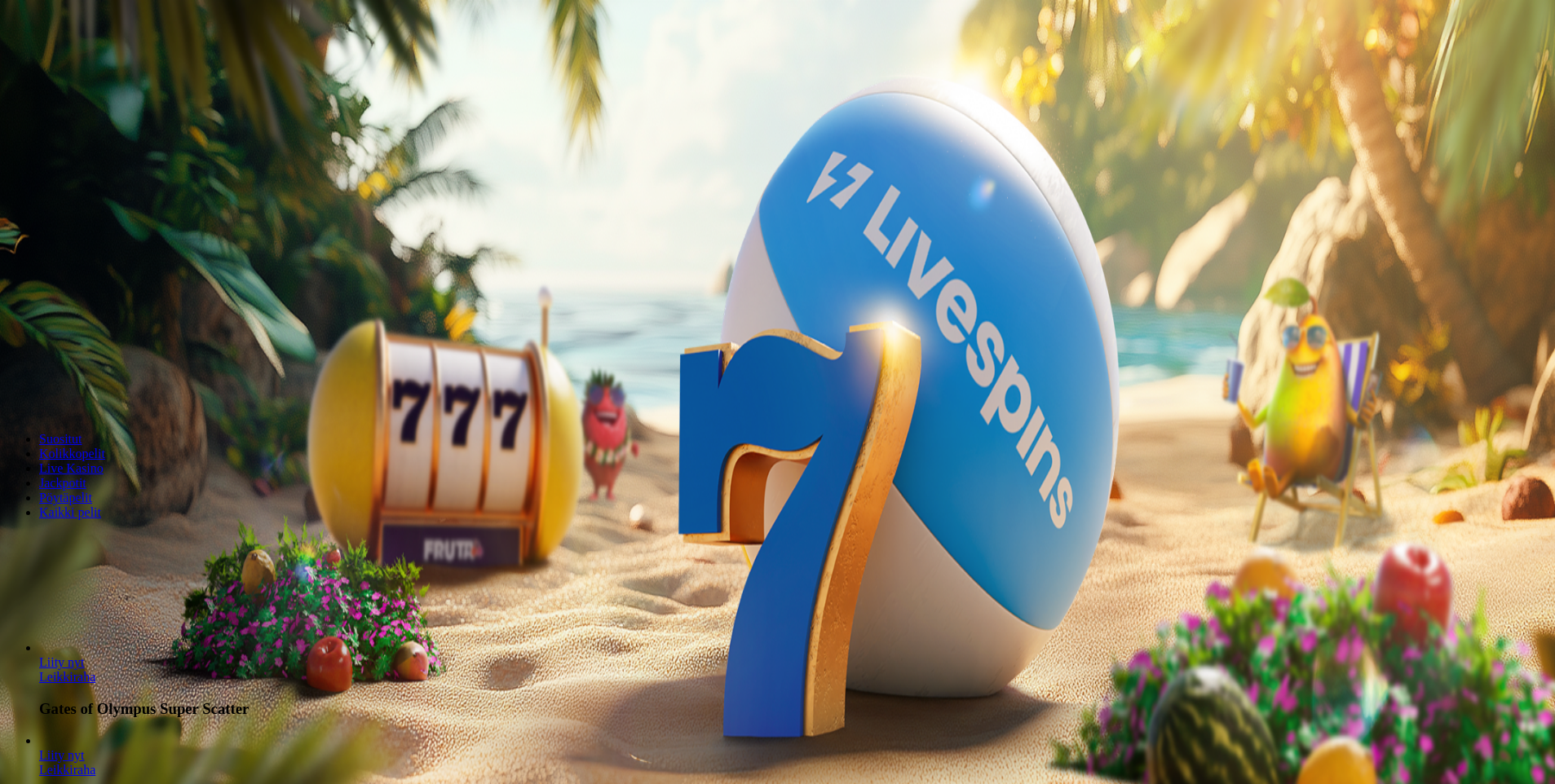
click at [20, 382] on button "button" at bounding box center [13, 384] width 13 height 5
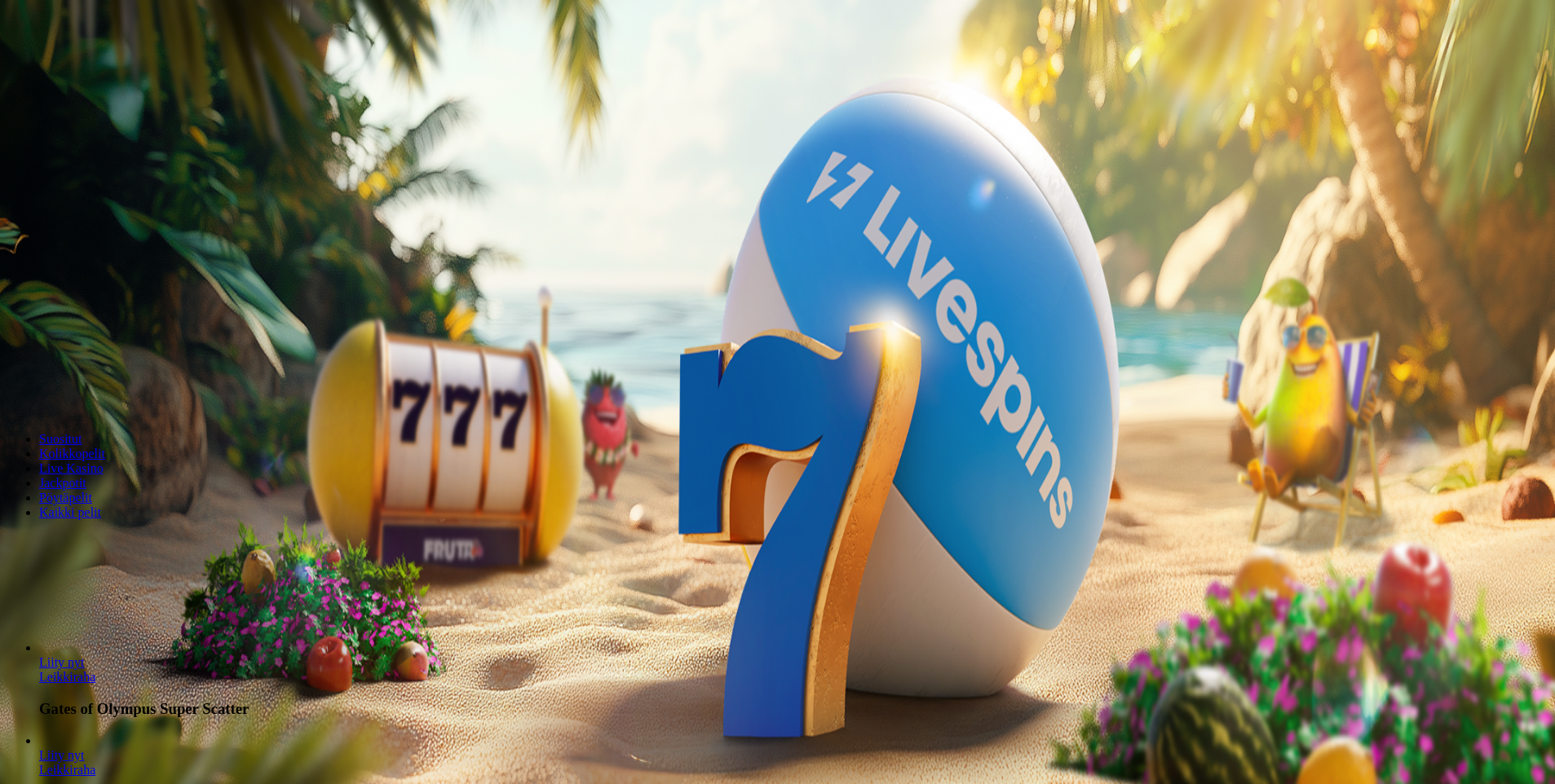
click at [20, 382] on button "button" at bounding box center [13, 384] width 13 height 5
click at [33, 384] on span "plus icon" at bounding box center [33, 384] width 0 height 0
click at [13, 384] on span "minus icon" at bounding box center [13, 384] width 0 height 0
type input "**"
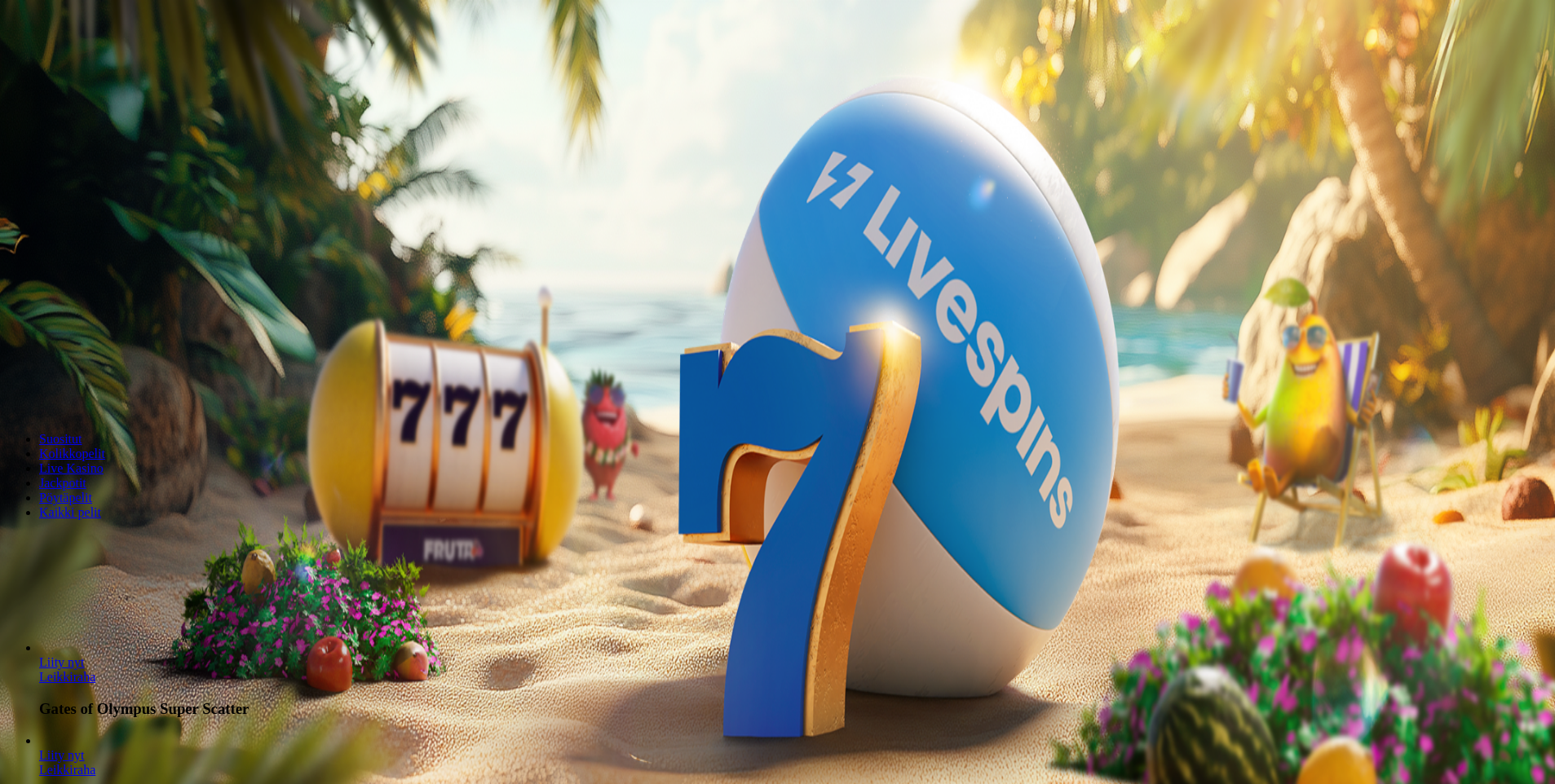
click at [86, 390] on span "Talleta ja pelaa" at bounding box center [49, 396] width 73 height 12
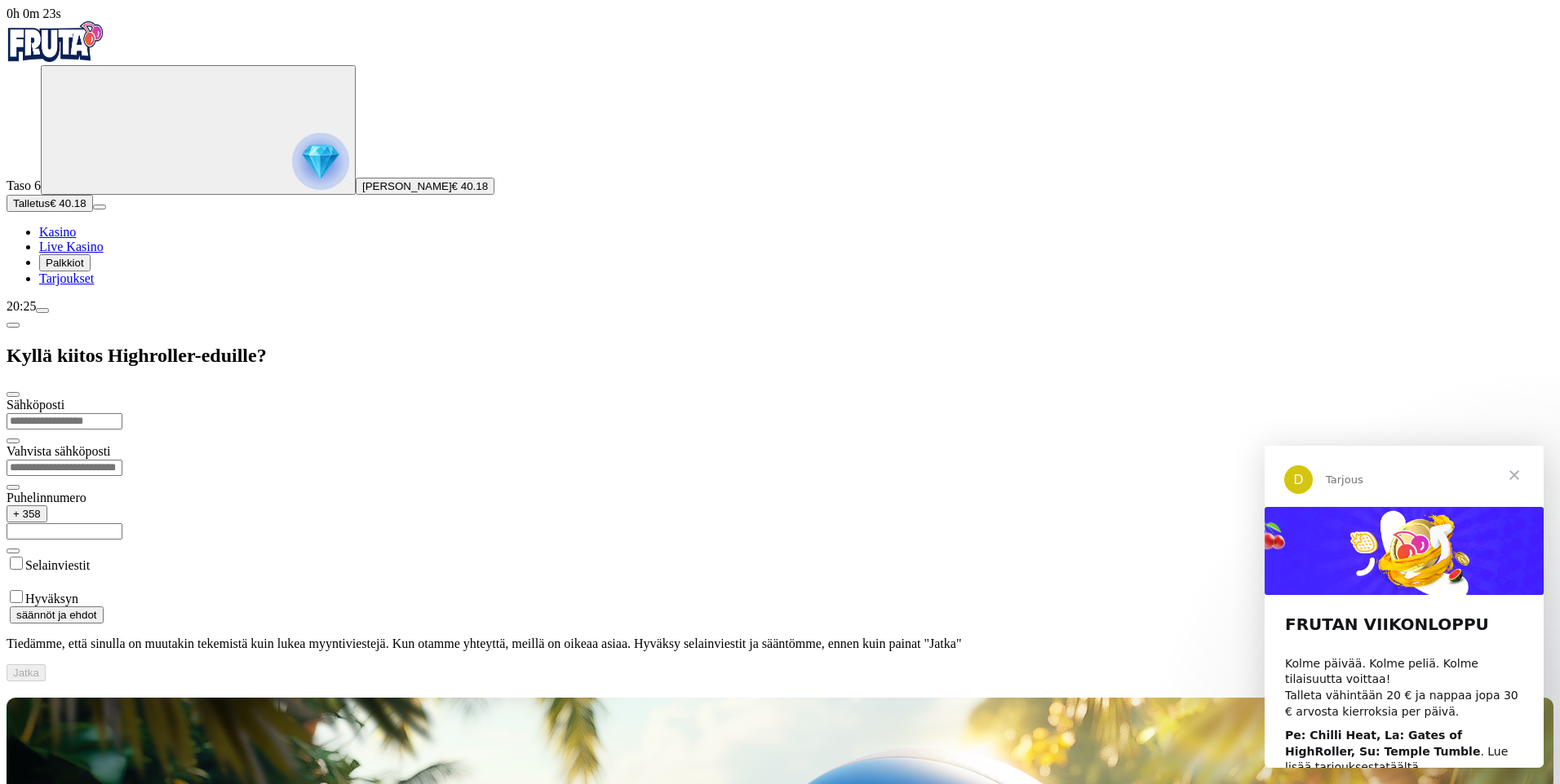
click at [1525, 467] on span "Sulje" at bounding box center [1514, 476] width 59 height 59
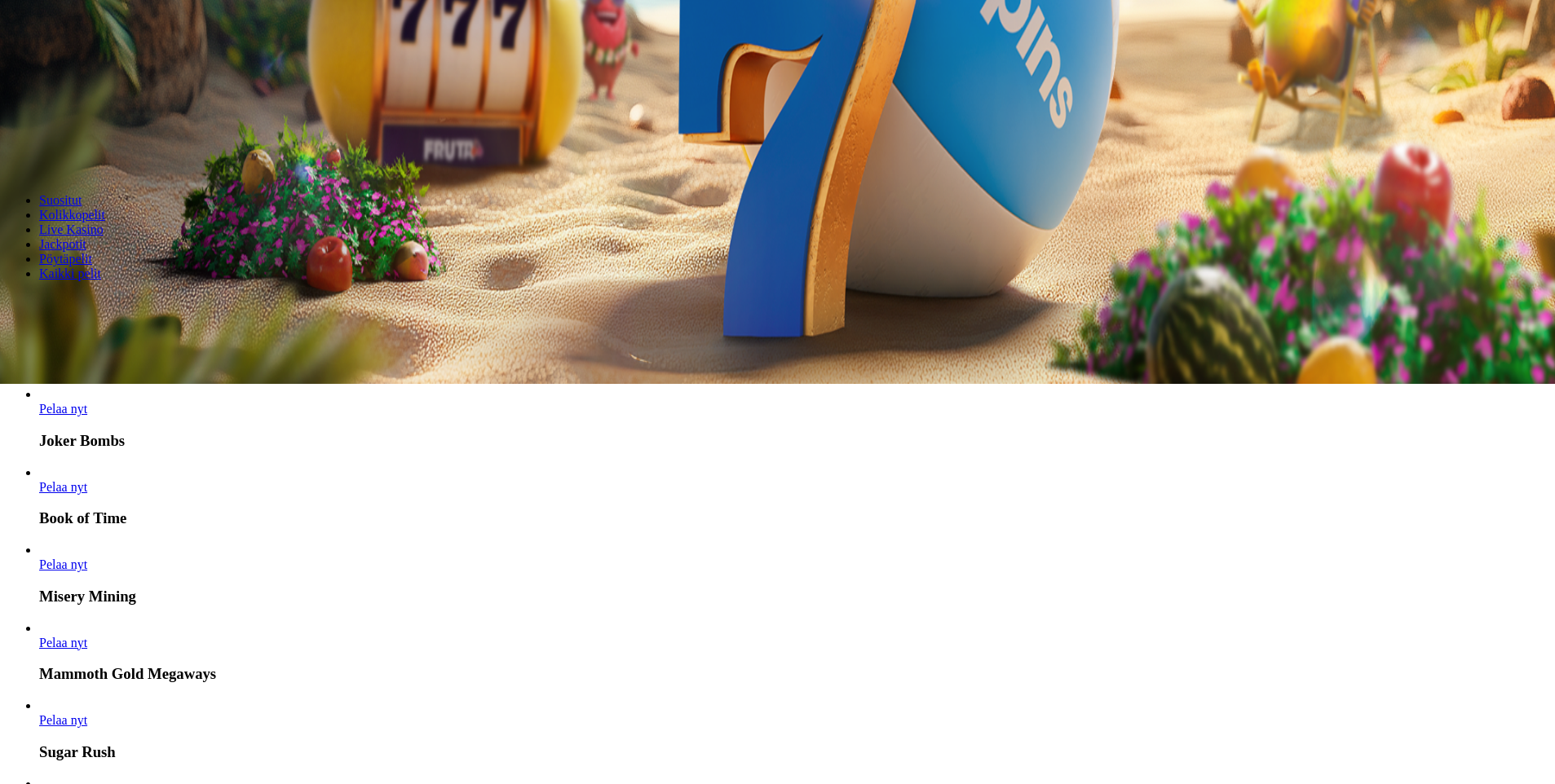
scroll to position [408, 0]
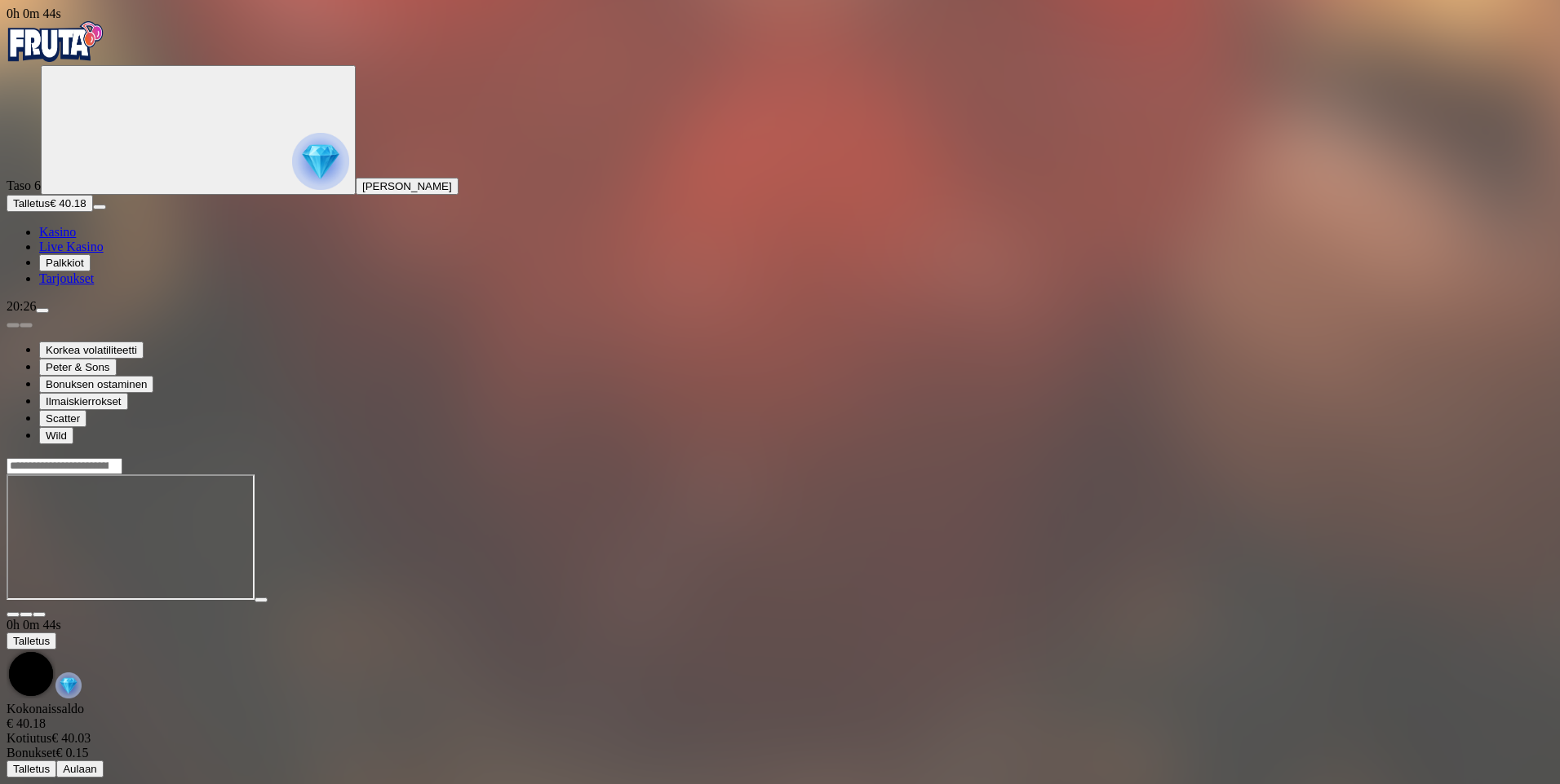
click at [95, 38] on img "Primary" at bounding box center [56, 42] width 98 height 41
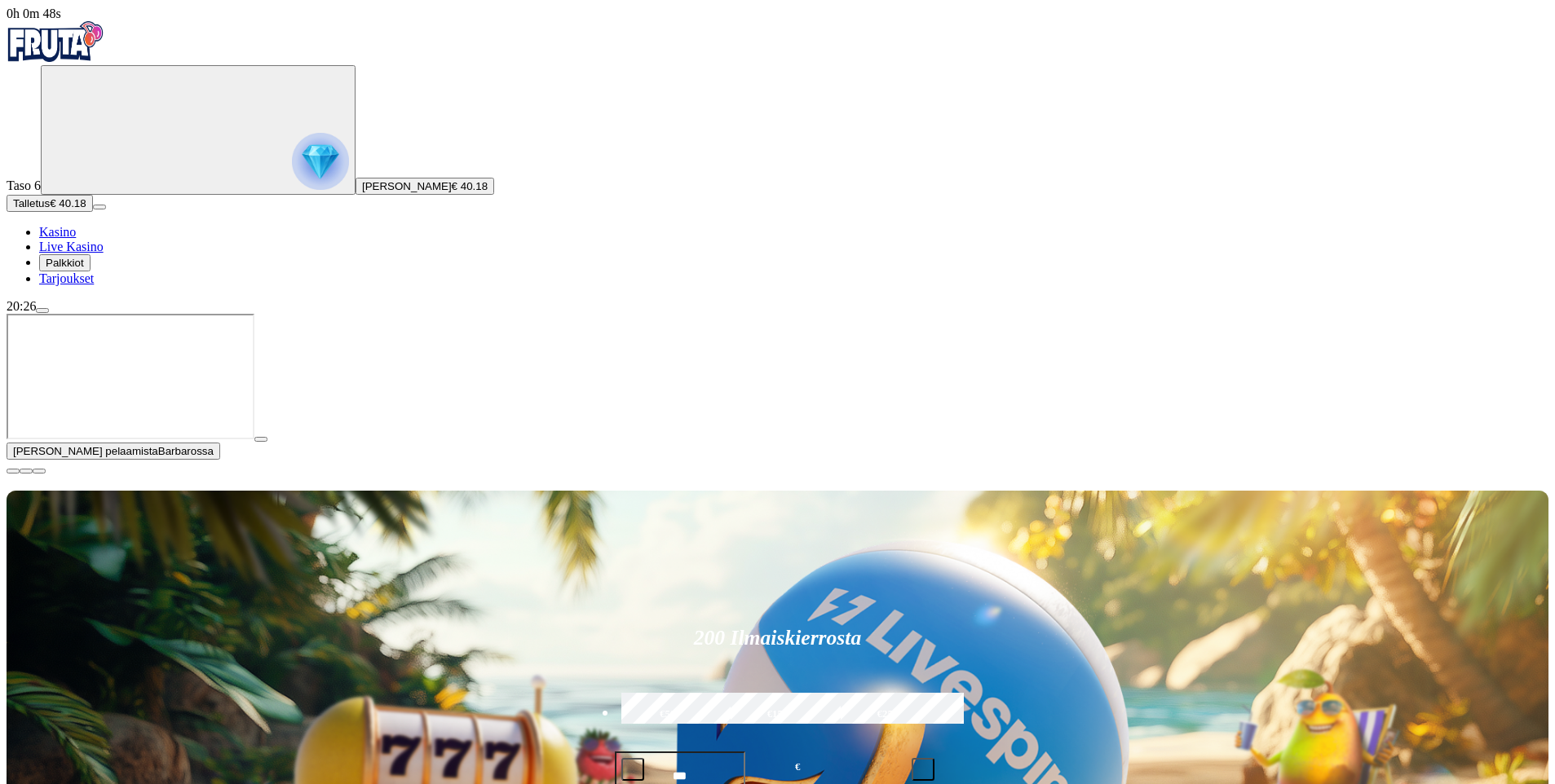
click at [13, 472] on span "close icon" at bounding box center [13, 472] width 0 height 0
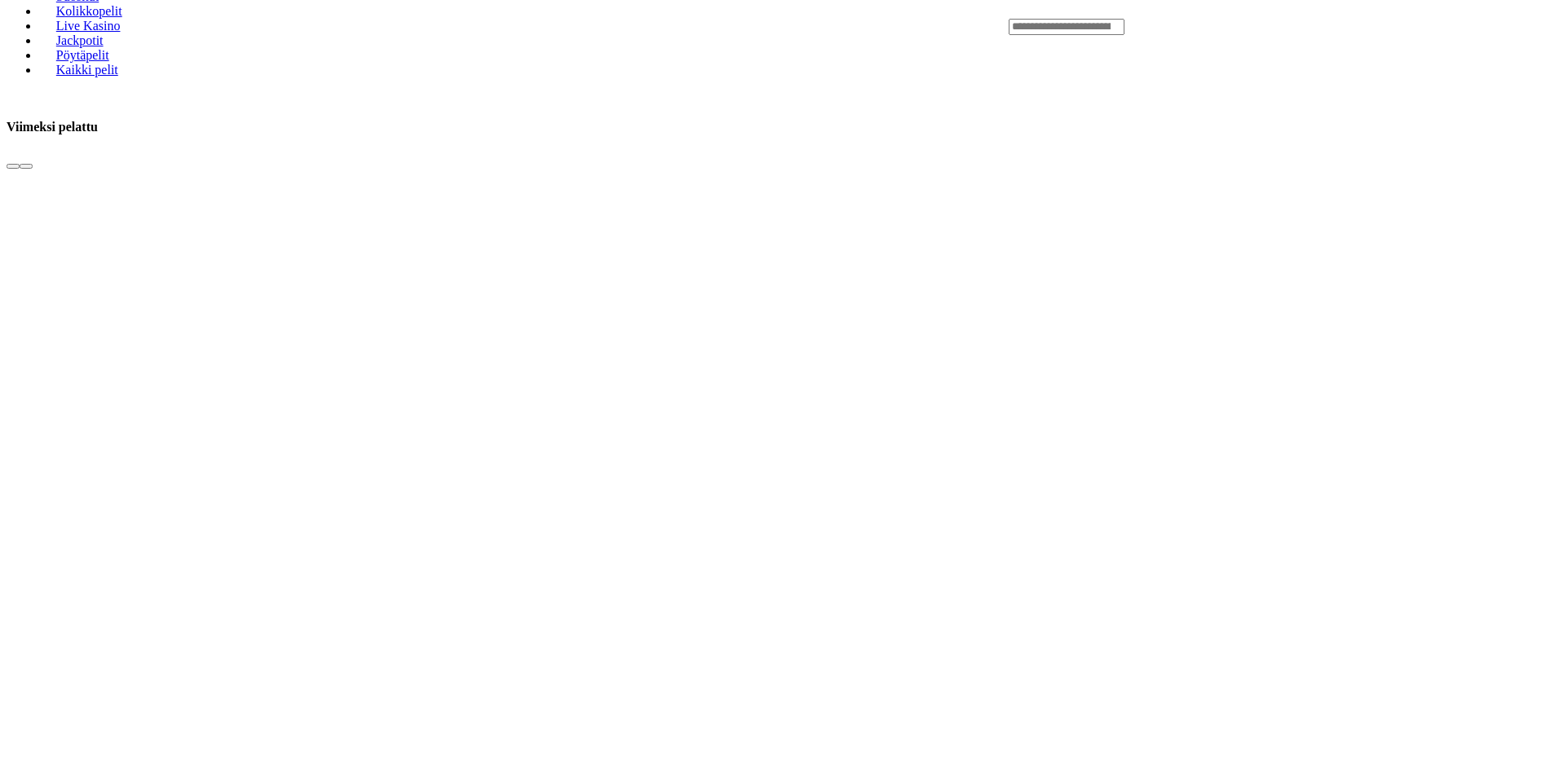
scroll to position [879, 0]
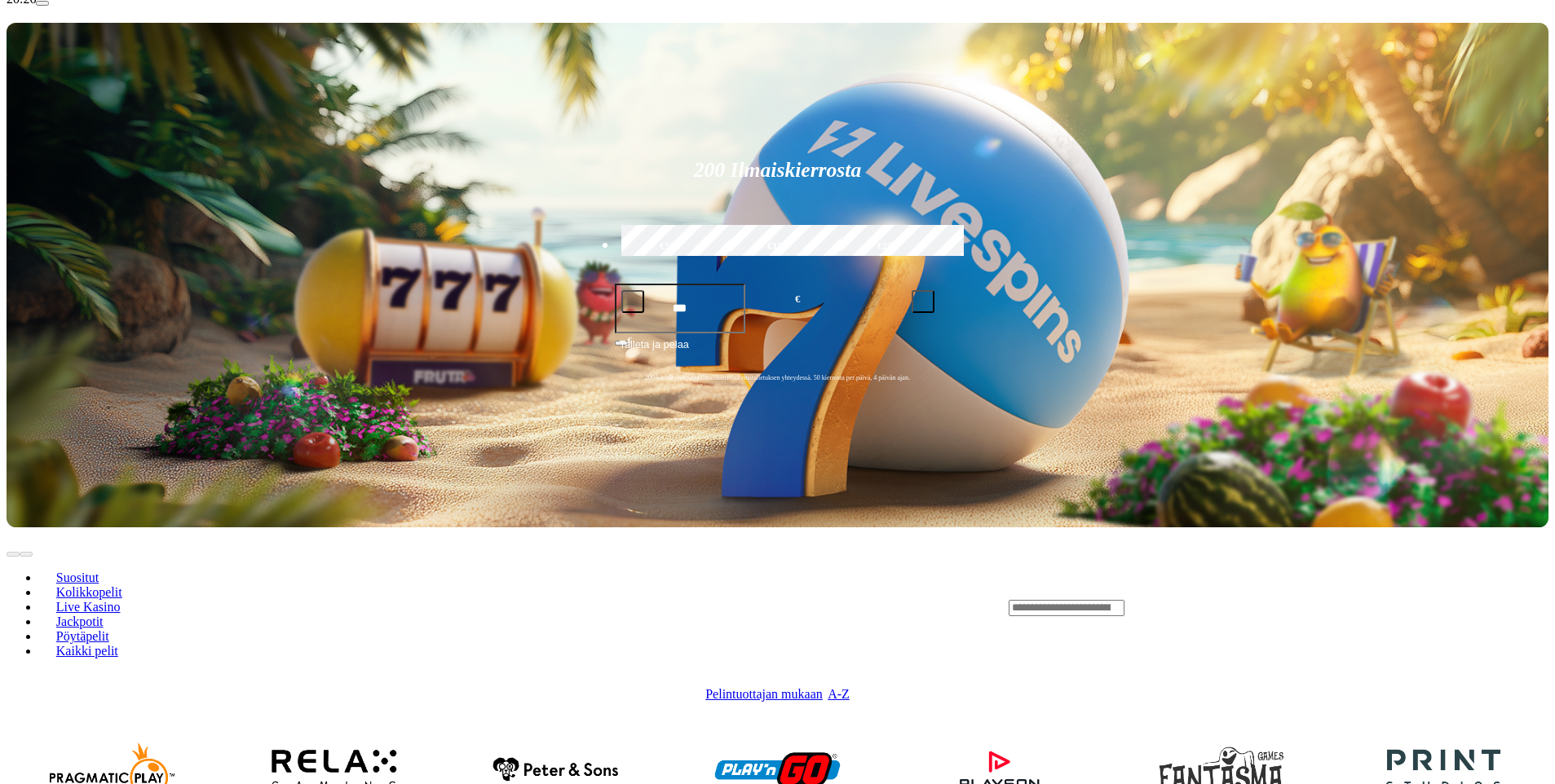
scroll to position [326, 0]
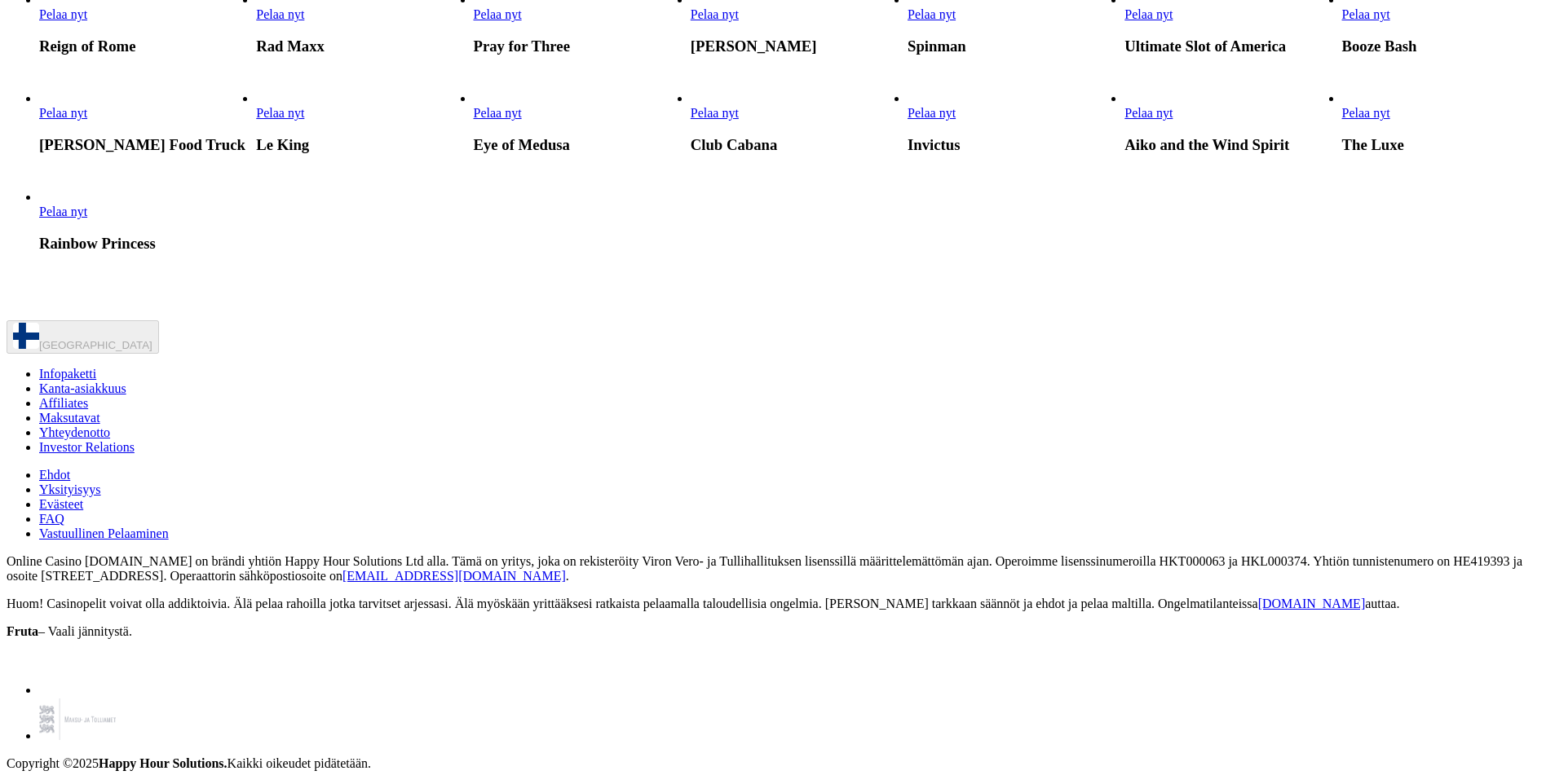
scroll to position [5300, 0]
click at [256, 121] on link "Le King" at bounding box center [256, 121] width 0 height 0
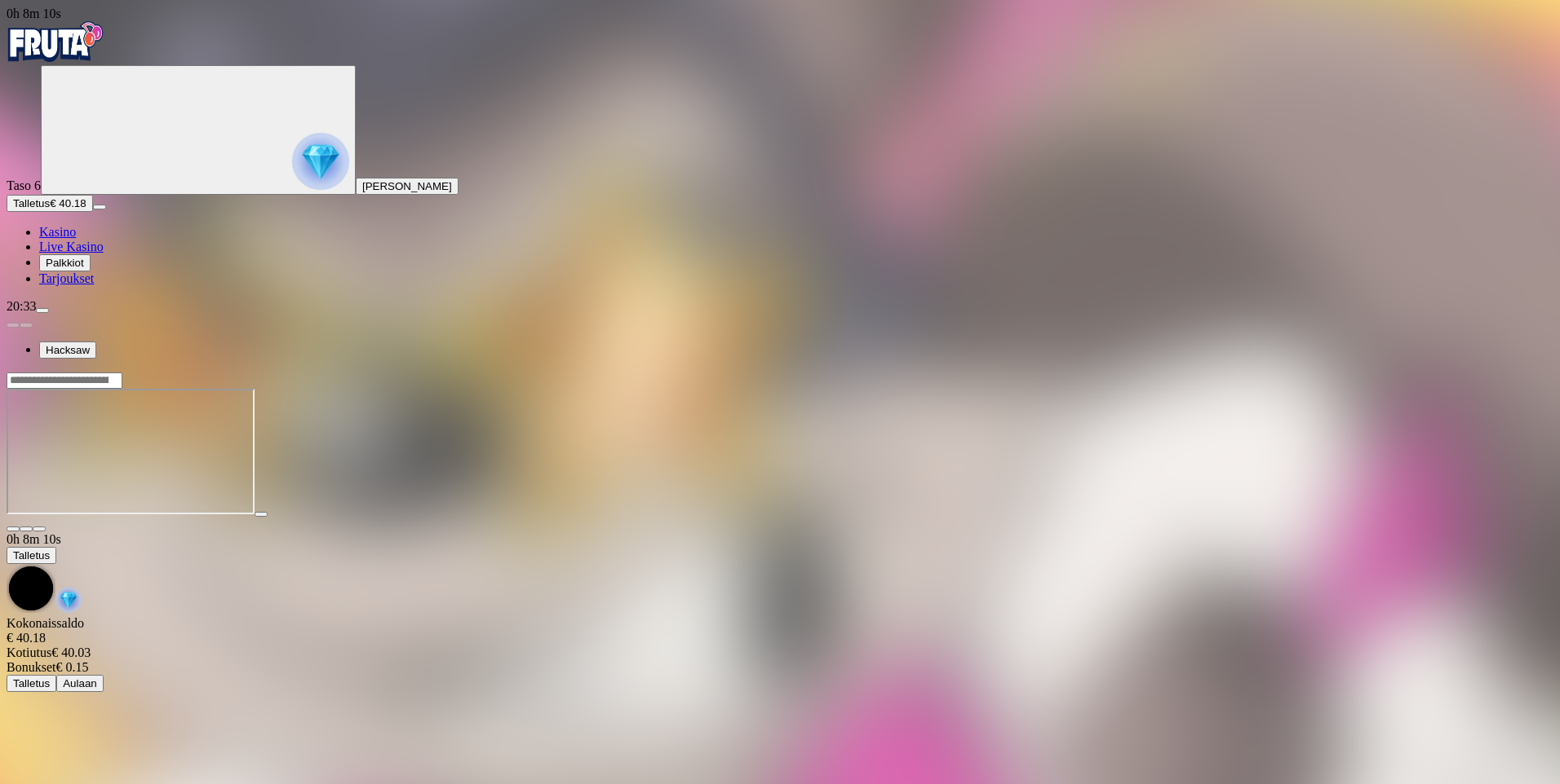
click at [68, 39] on img "Primary" at bounding box center [56, 42] width 98 height 41
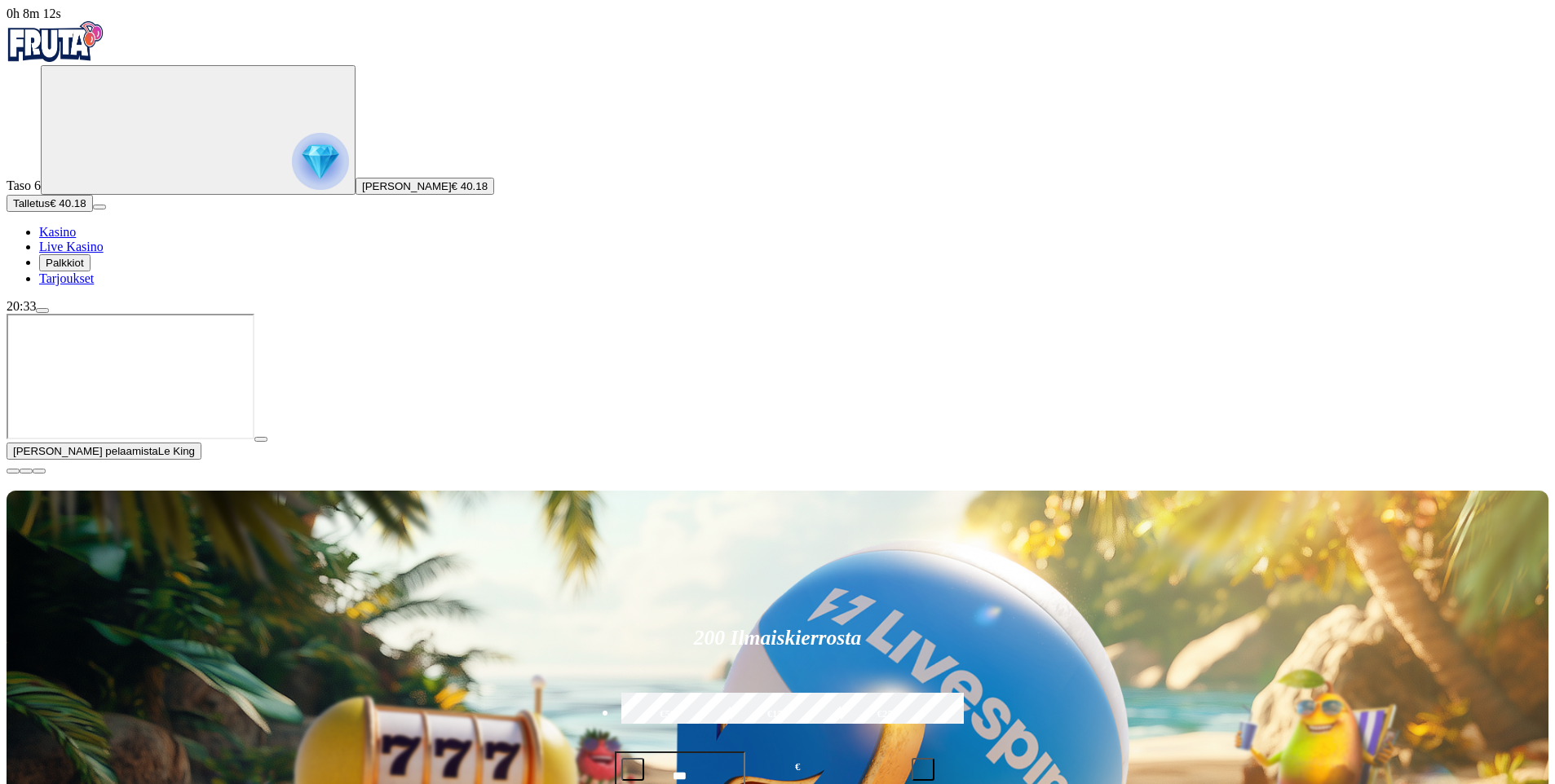
scroll to position [163, 0]
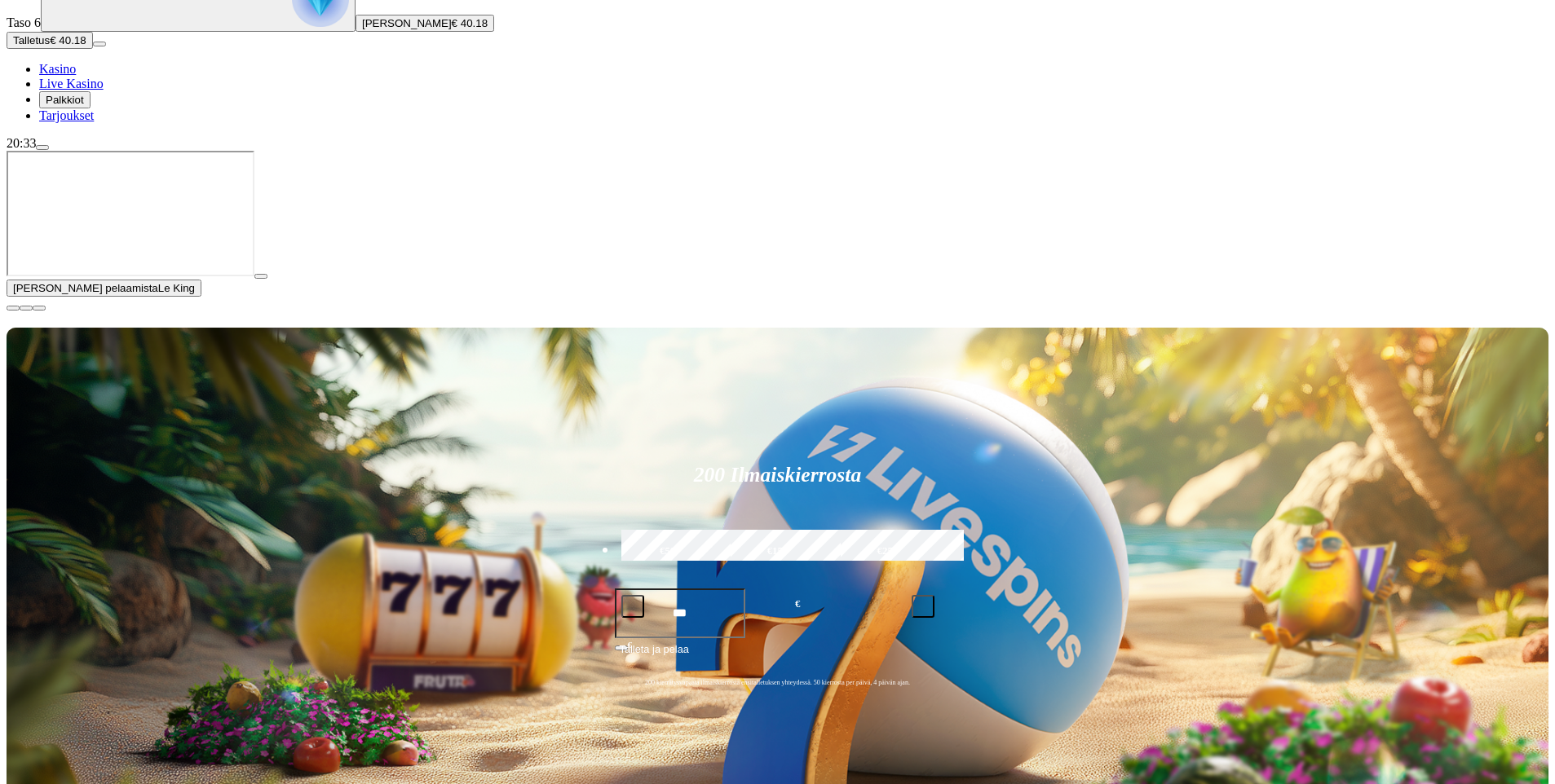
click at [13, 308] on span "close icon" at bounding box center [13, 308] width 0 height 0
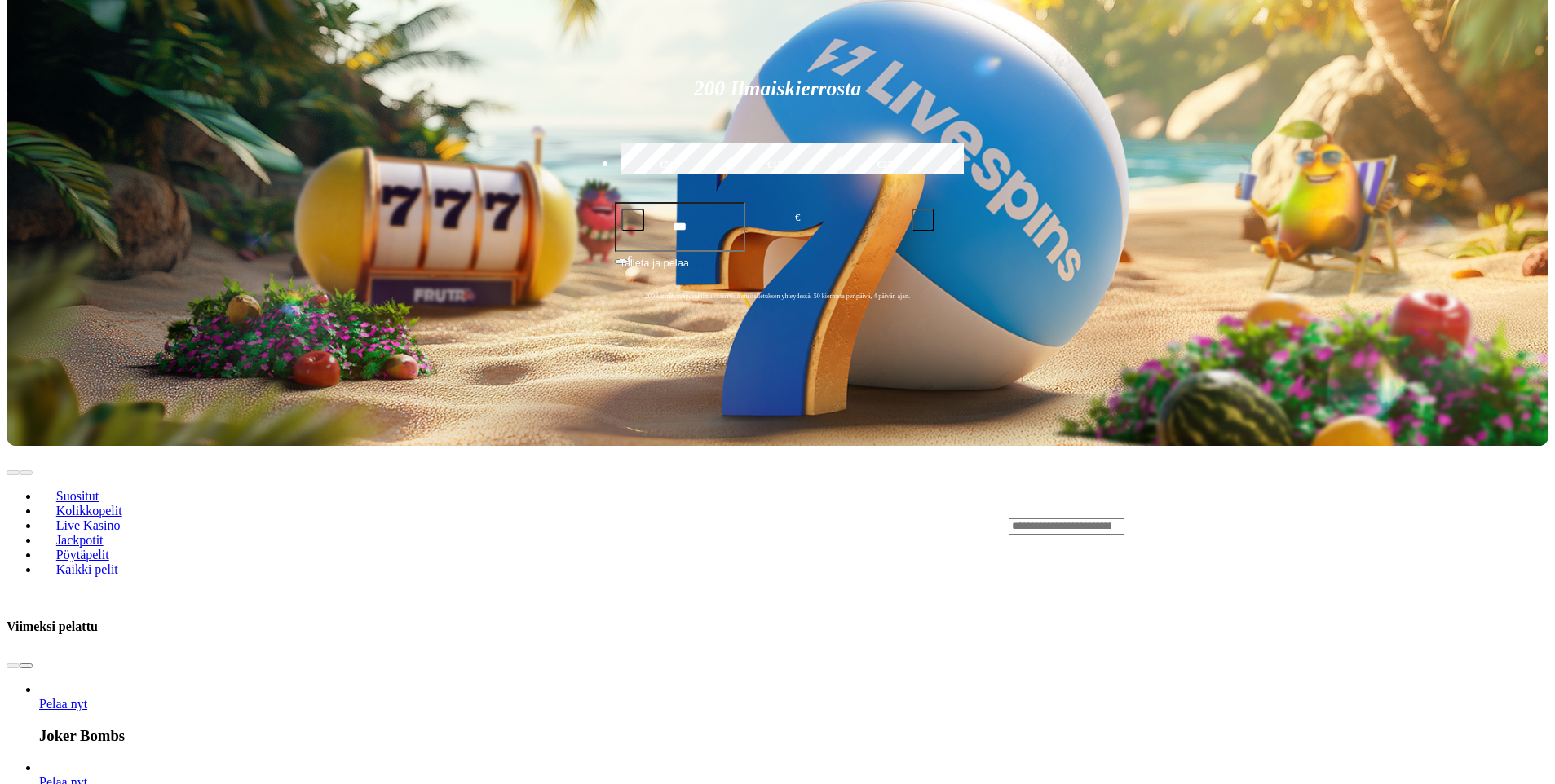
scroll to position [408, 0]
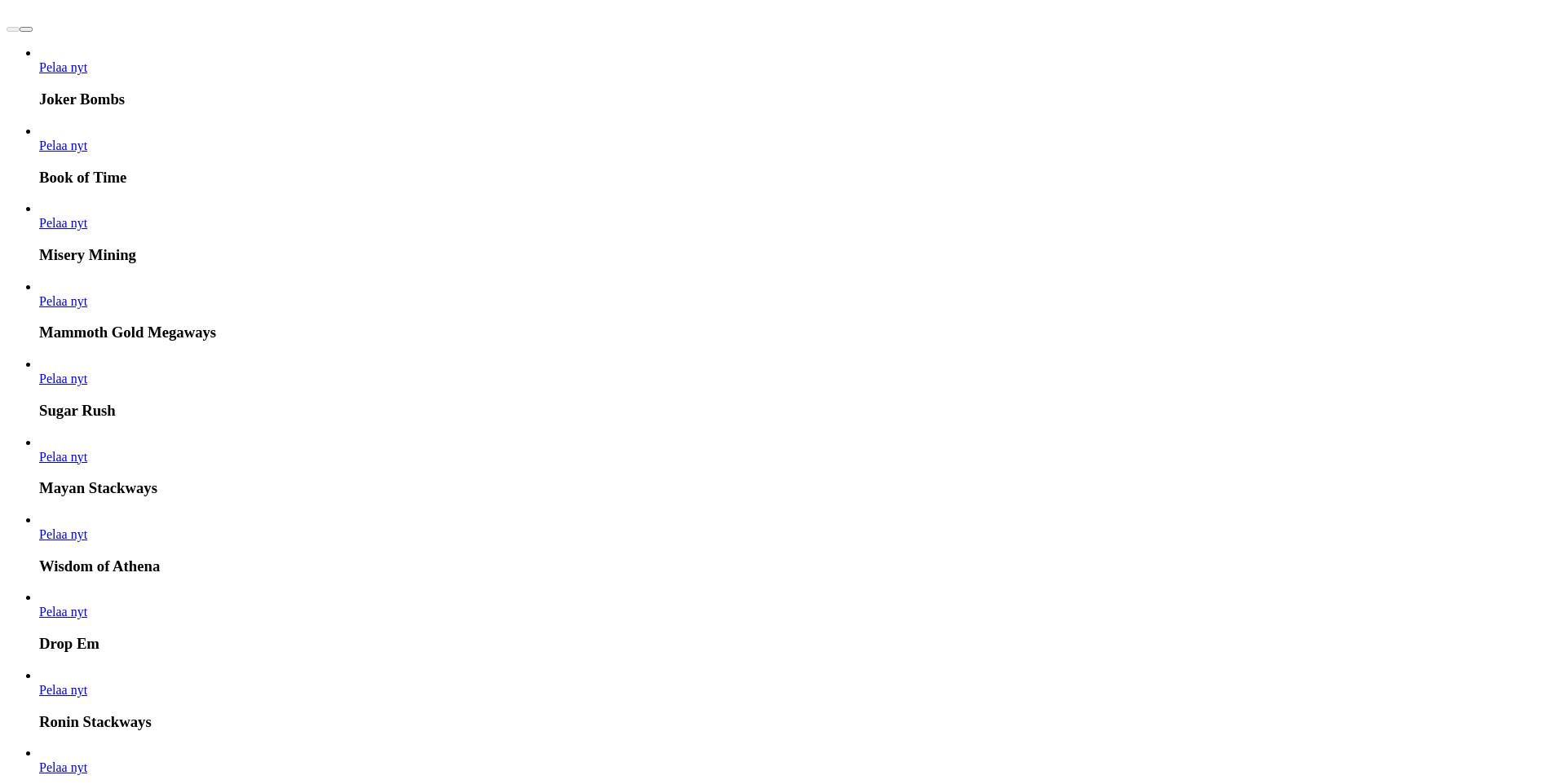
scroll to position [1060, 0]
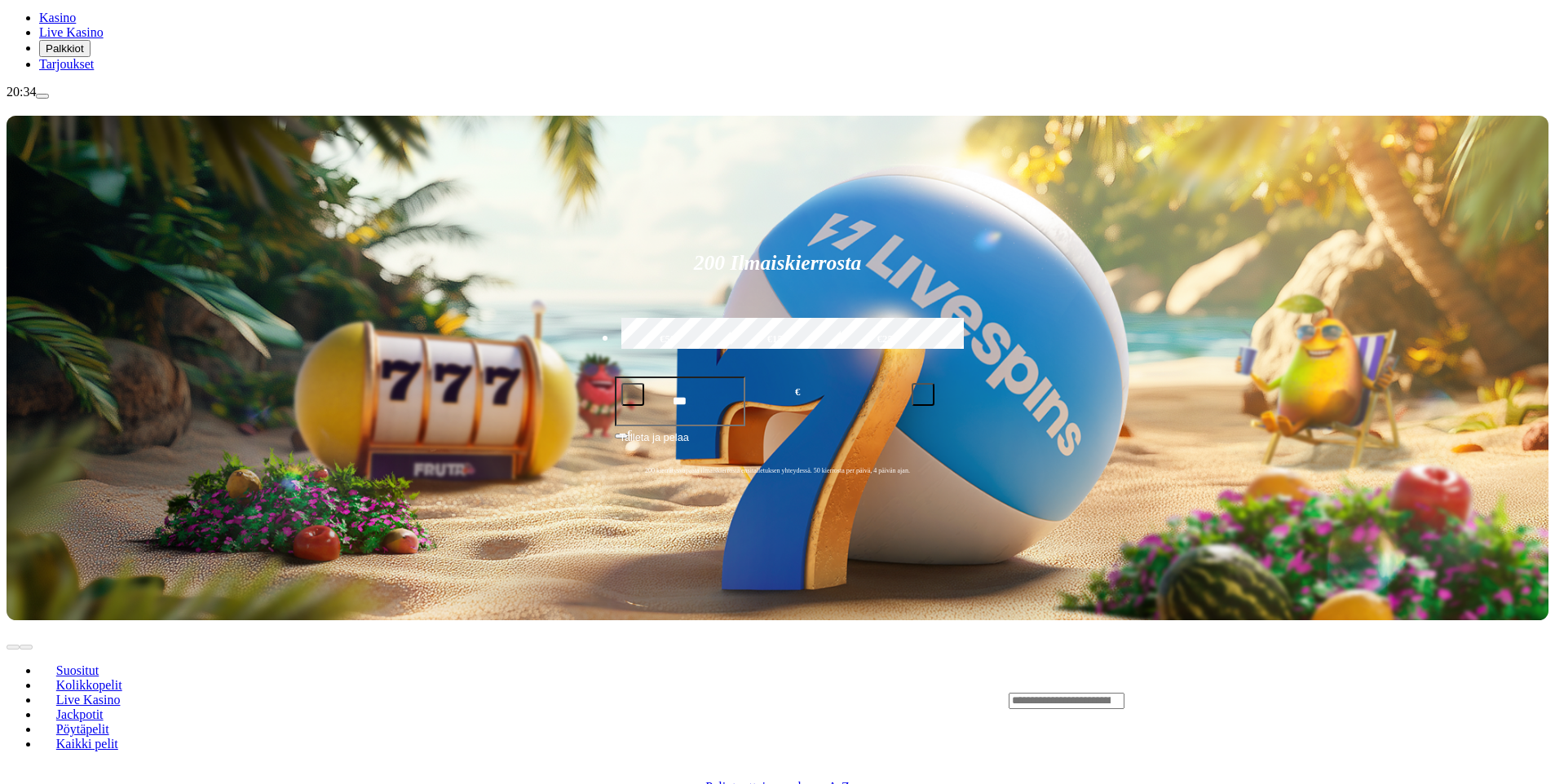
scroll to position [245, 0]
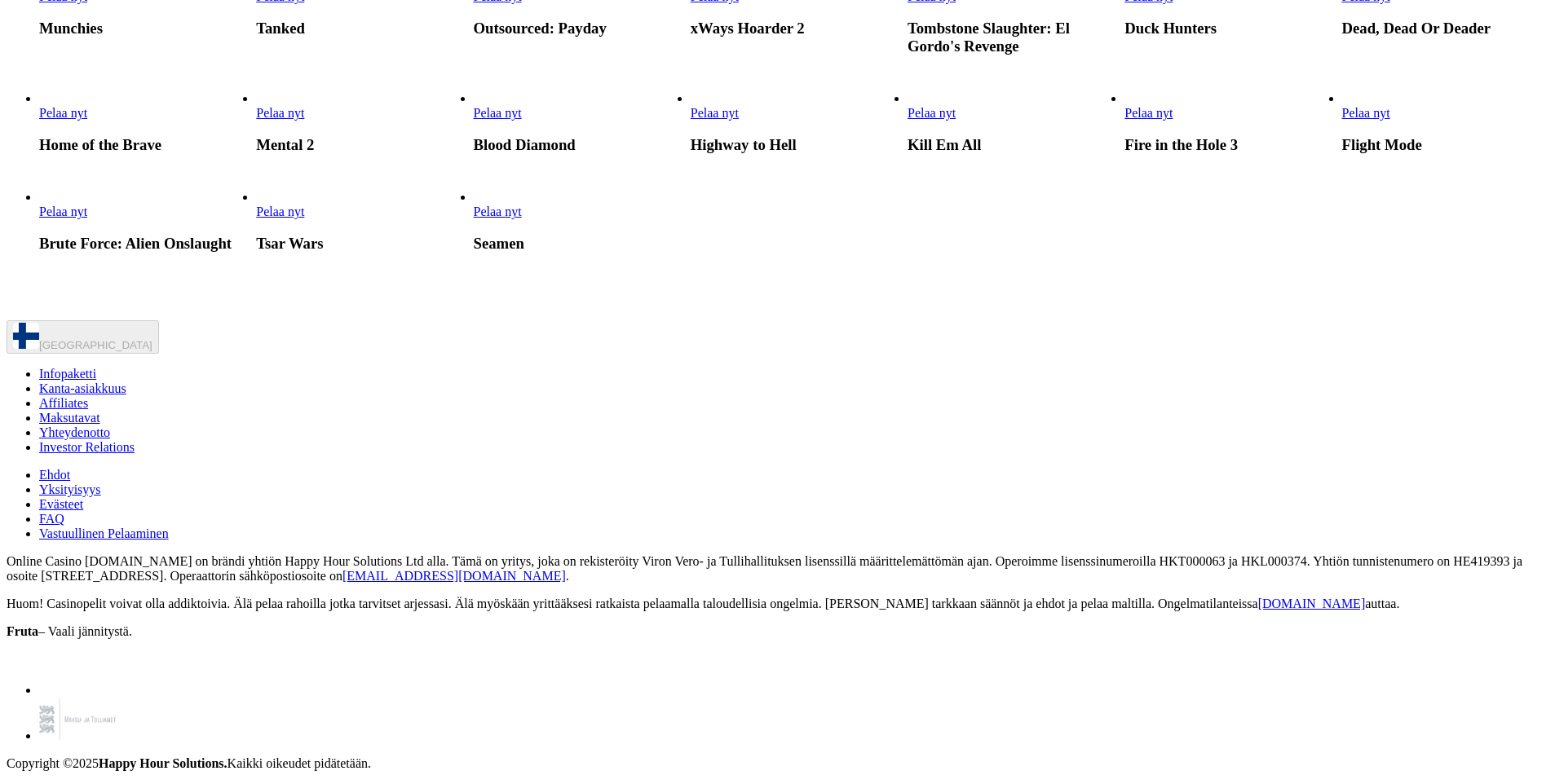
scroll to position [3750, 0]
click at [522, 219] on span "Pelaa nyt" at bounding box center [498, 211] width 48 height 14
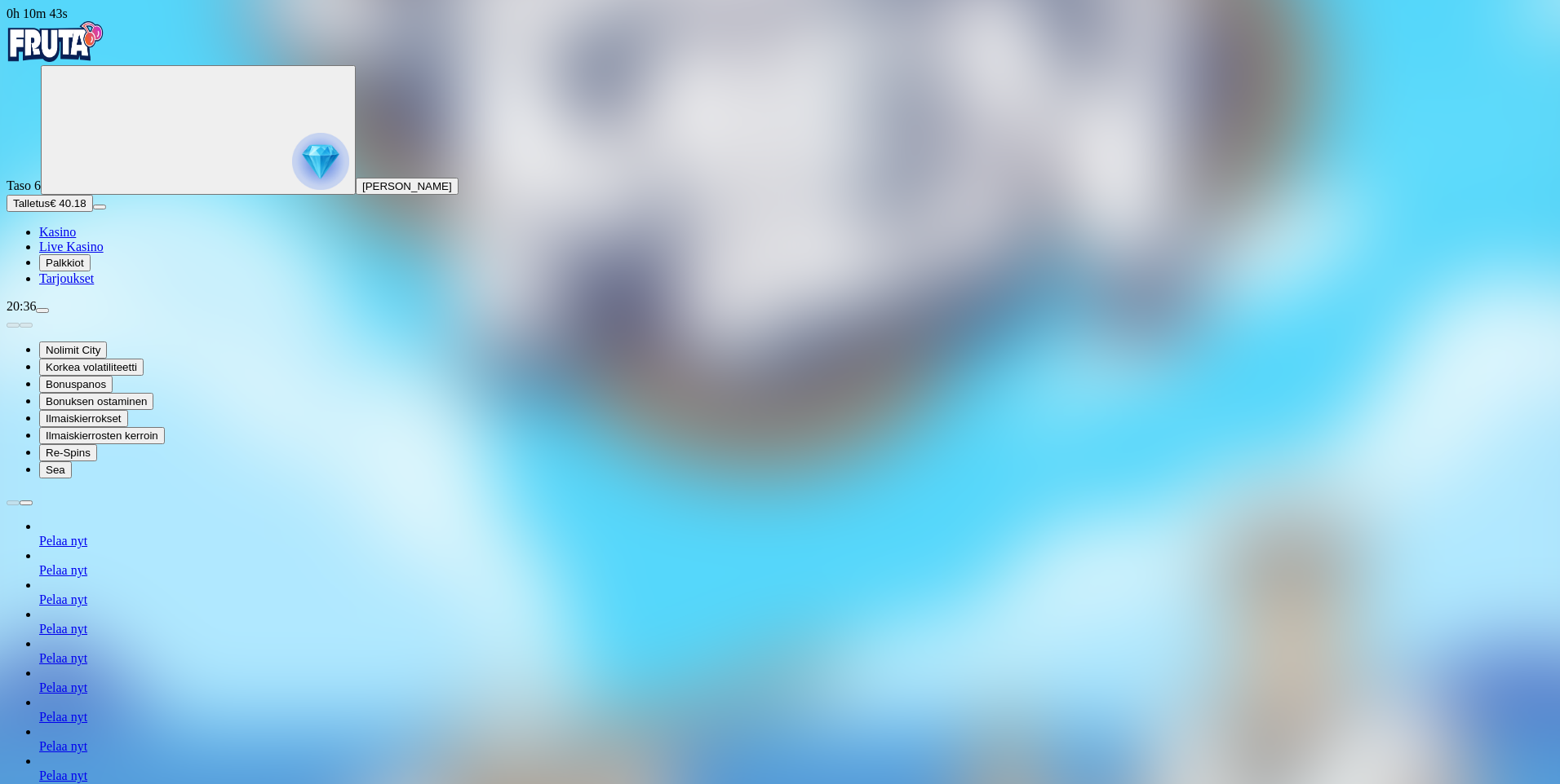
click at [104, 39] on img "Primary" at bounding box center [56, 42] width 98 height 41
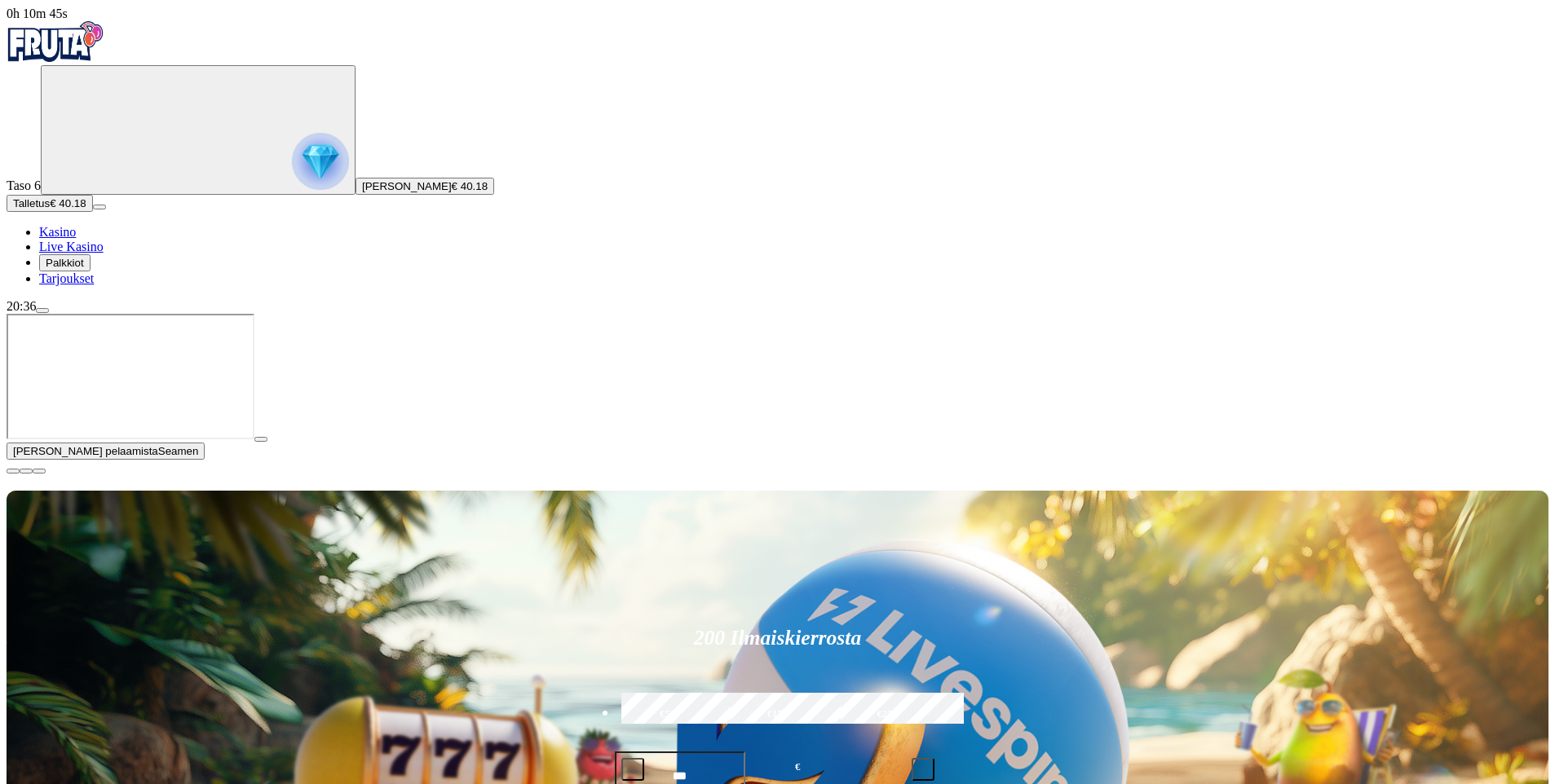
click at [13, 472] on span "close icon" at bounding box center [13, 472] width 0 height 0
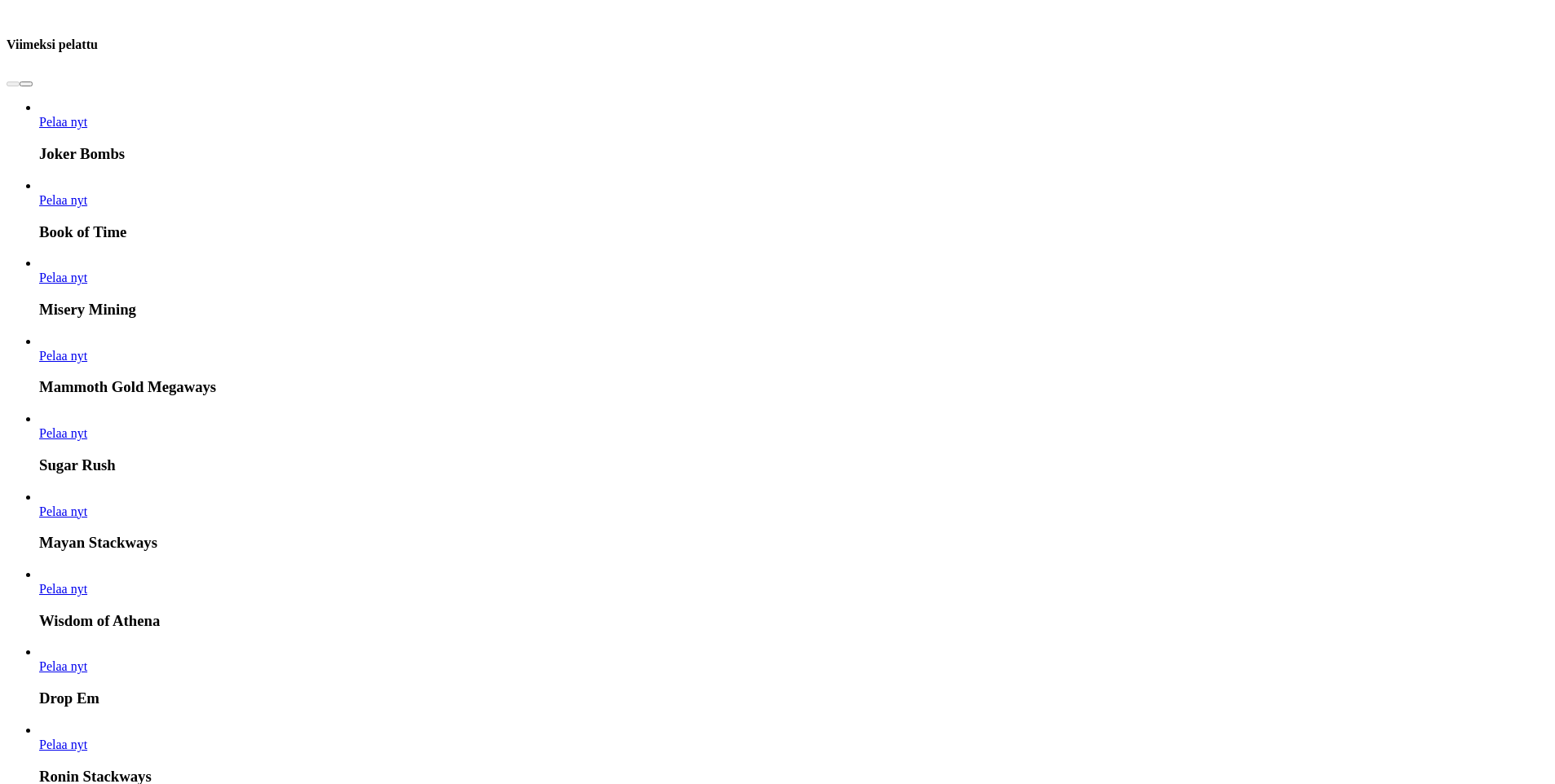
scroll to position [978, 0]
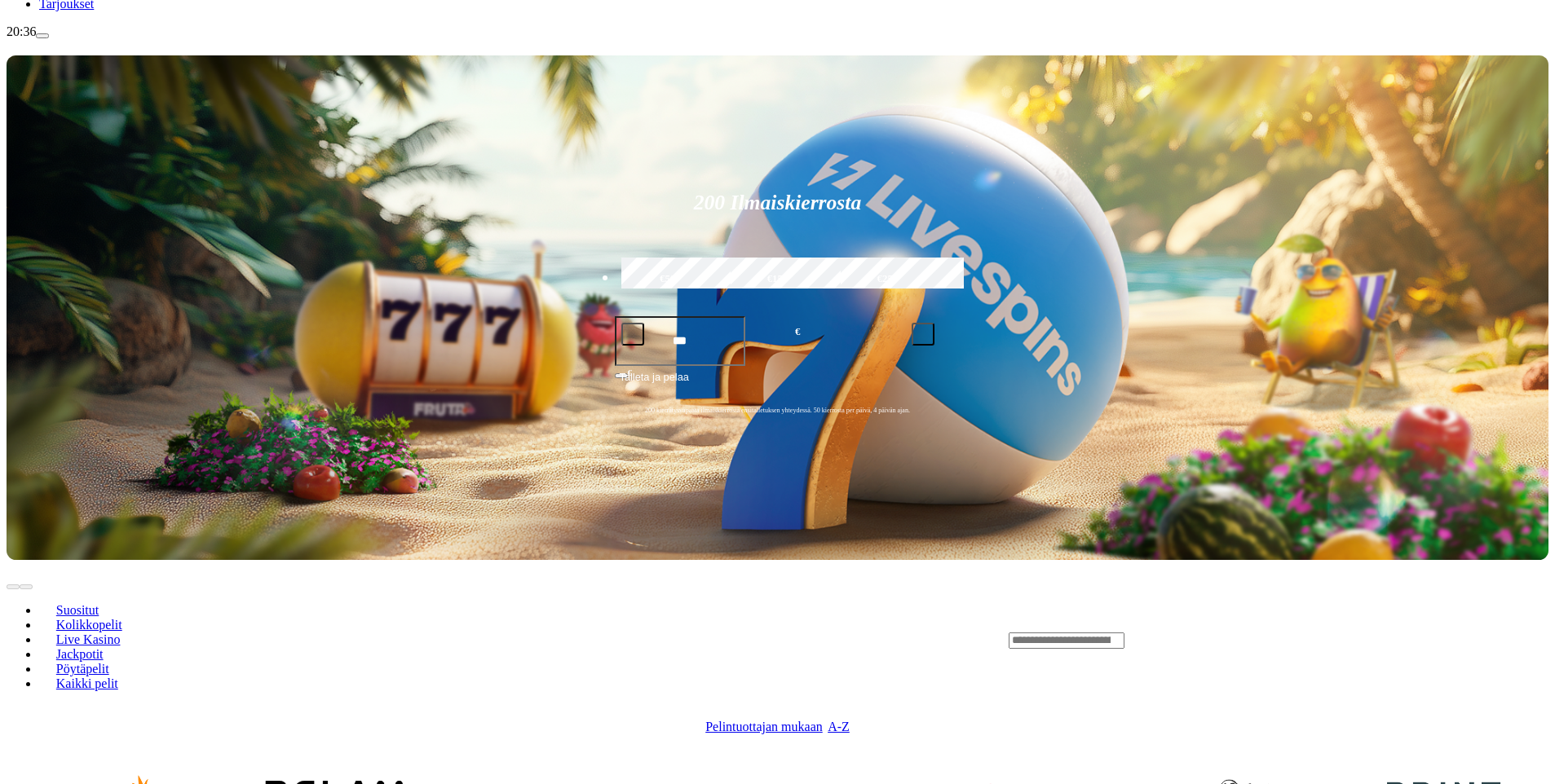
scroll to position [326, 0]
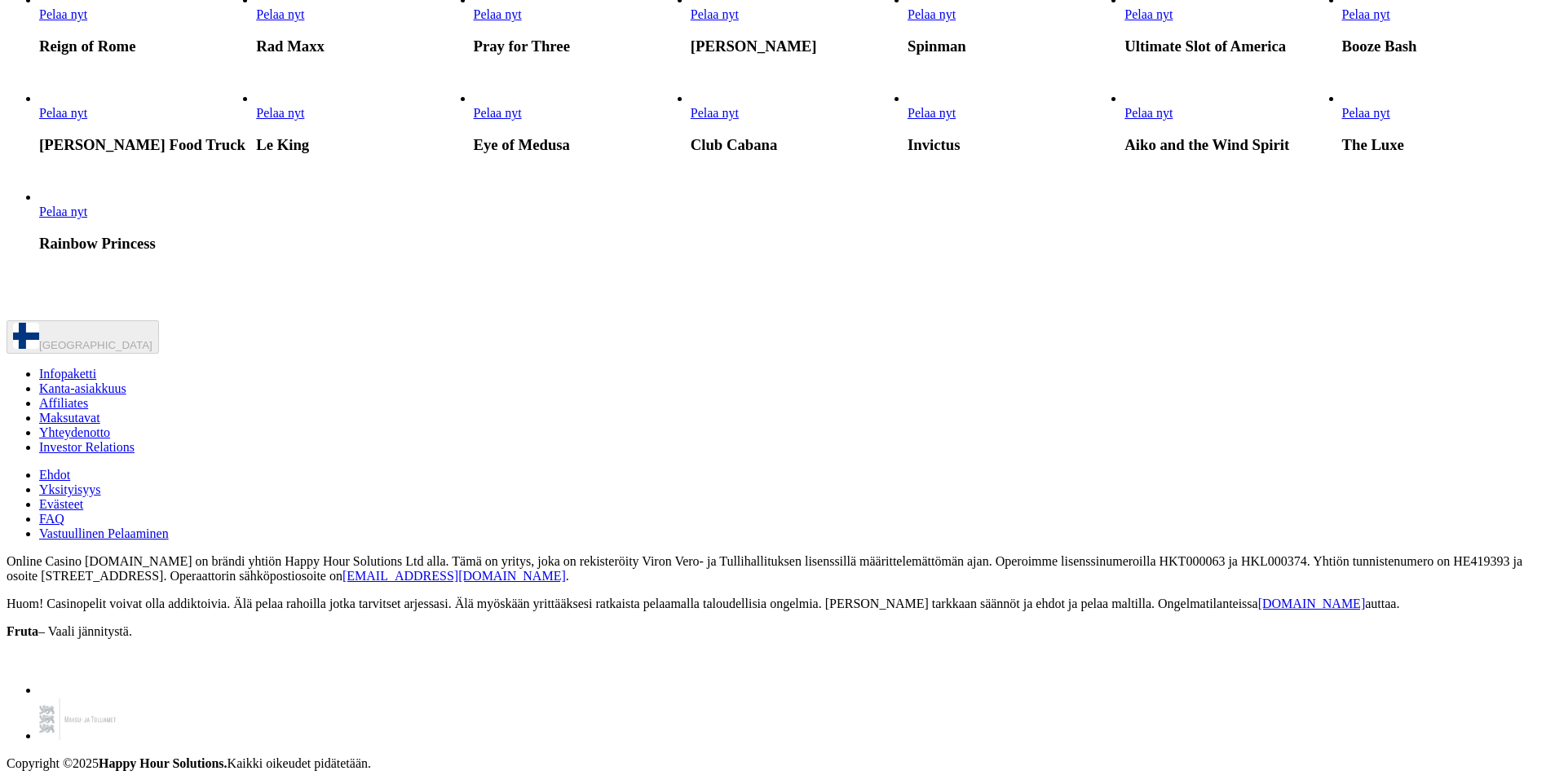
scroll to position [5136, 0]
drag, startPoint x: 433, startPoint y: 560, endPoint x: 439, endPoint y: 598, distance: 38.5
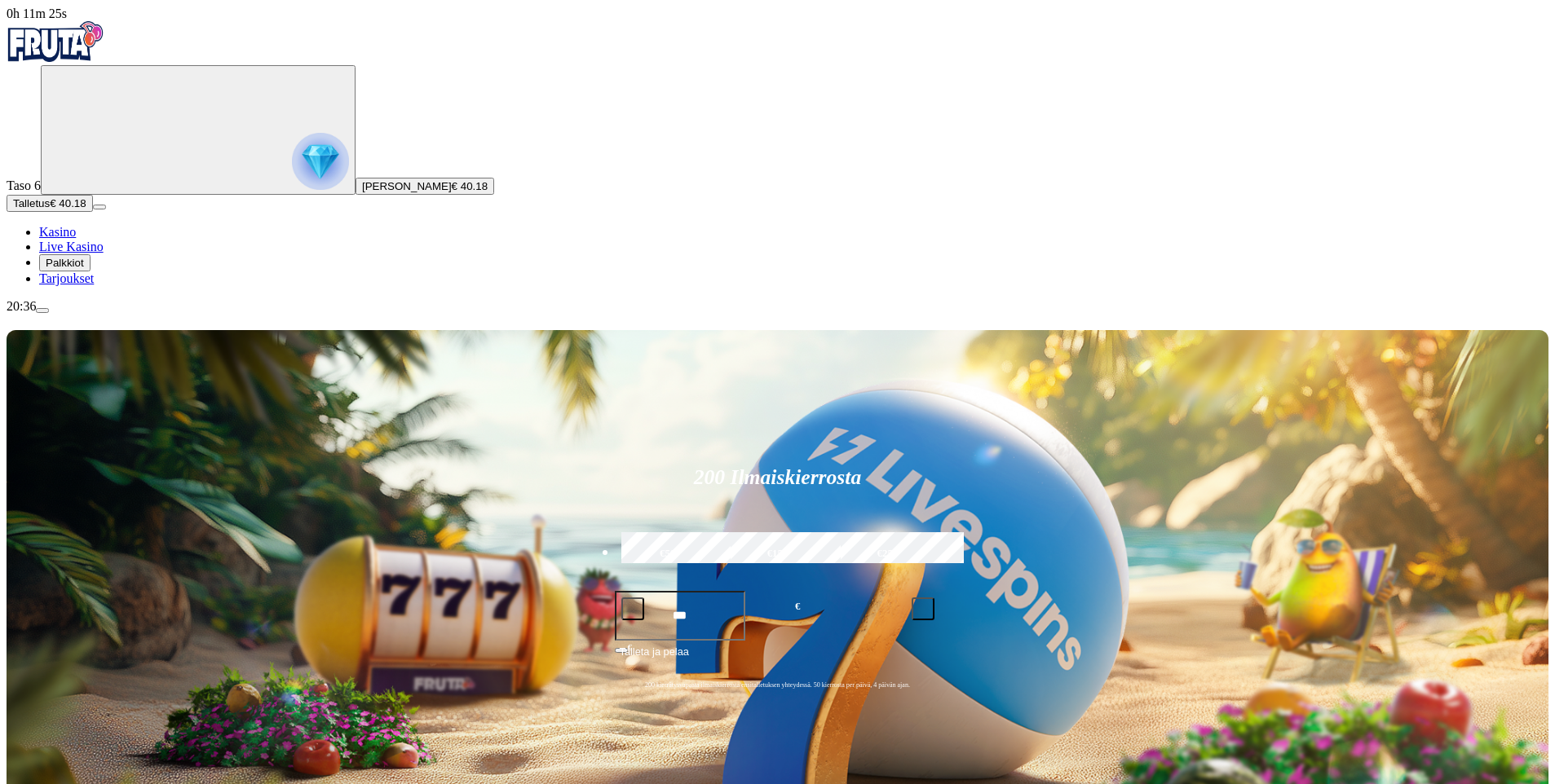
type input "****"
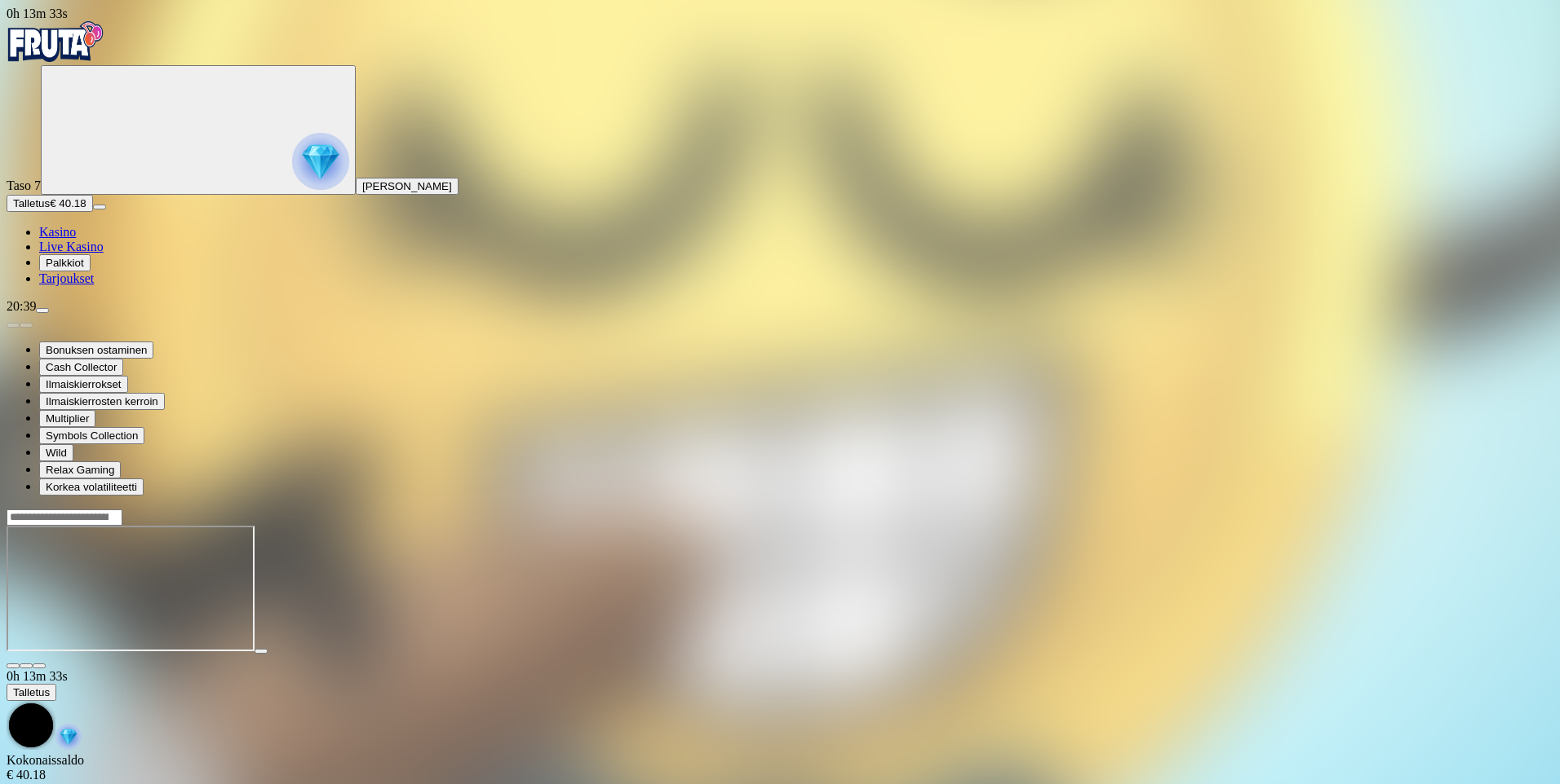
click at [56, 153] on icon "Primary" at bounding box center [170, 129] width 245 height 122
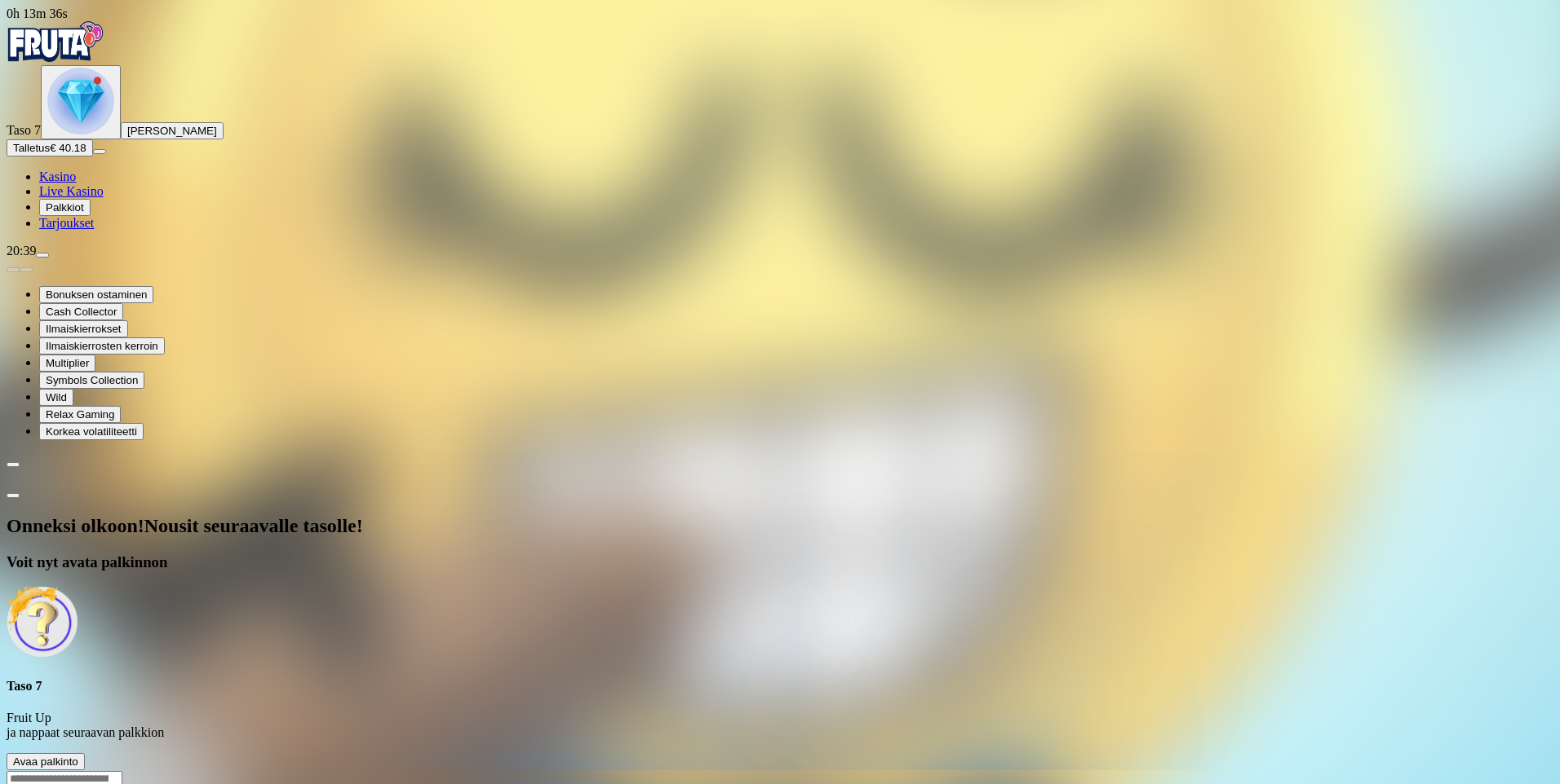
click at [78, 755] on span "Avaa palkinto" at bounding box center [46, 761] width 65 height 12
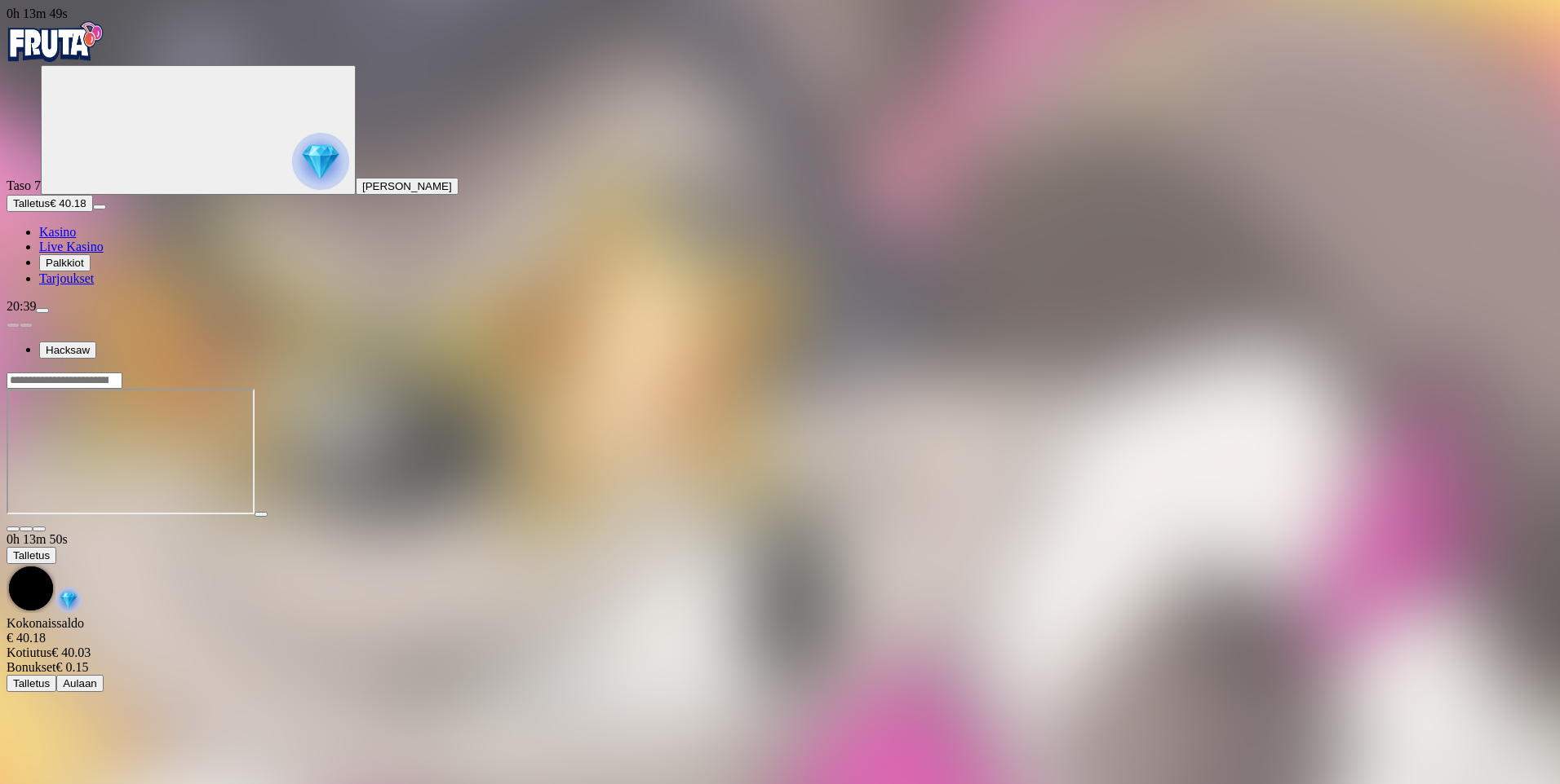
click at [292, 170] on img "Primary" at bounding box center [321, 162] width 57 height 57
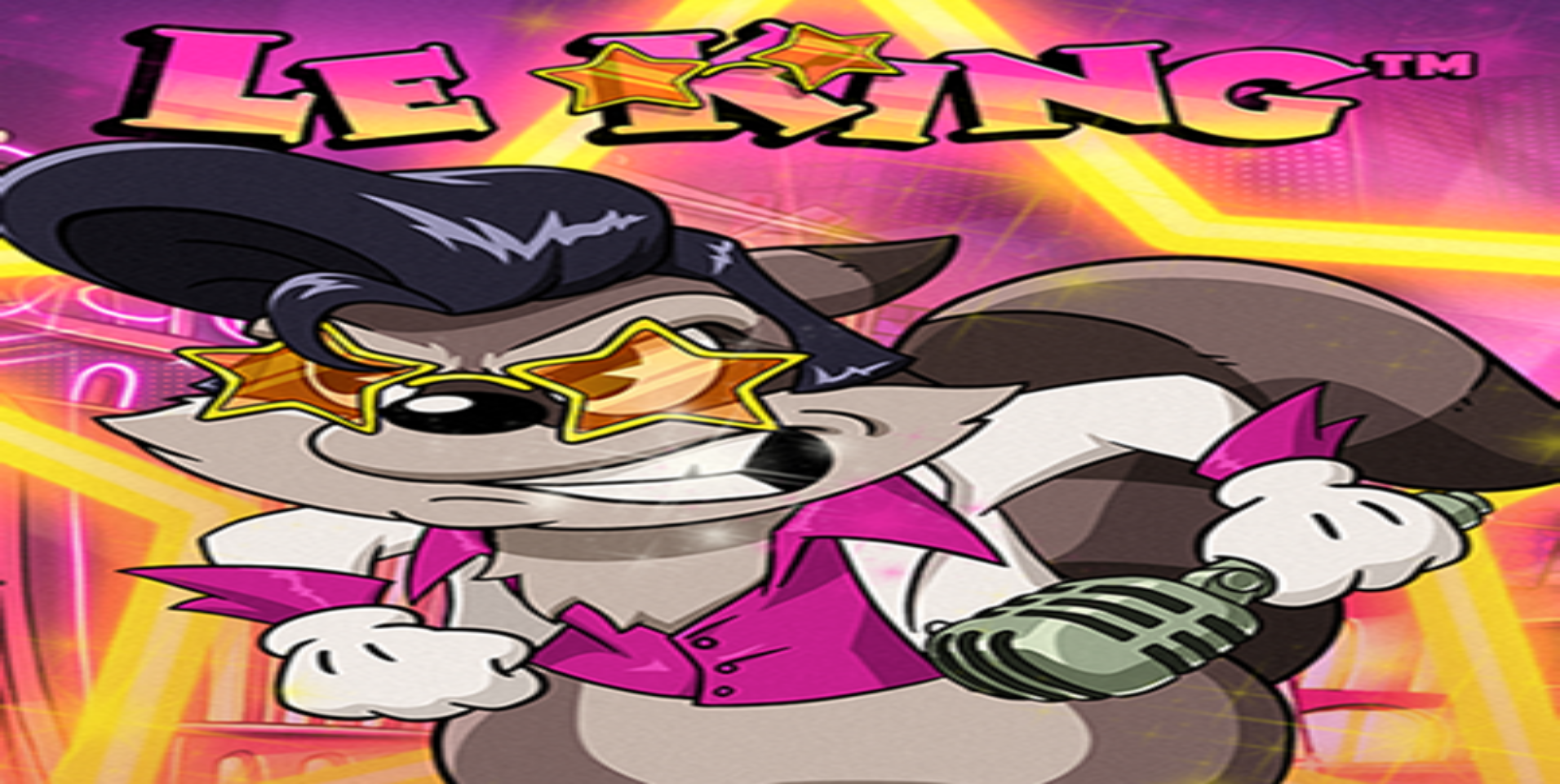
click at [106, 136] on icon "Primary" at bounding box center [170, 129] width 245 height 122
click at [104, 46] on img "Primary" at bounding box center [56, 42] width 98 height 41
